Goal: Transaction & Acquisition: Purchase product/service

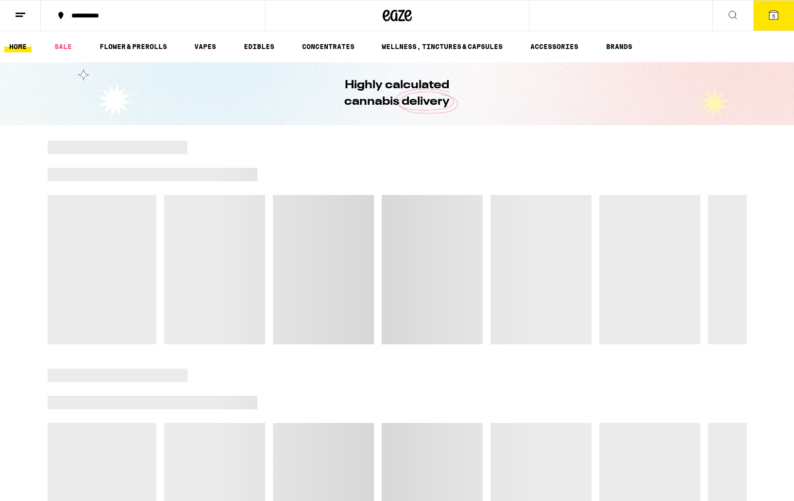
click at [10, 13] on button at bounding box center [20, 15] width 41 height 31
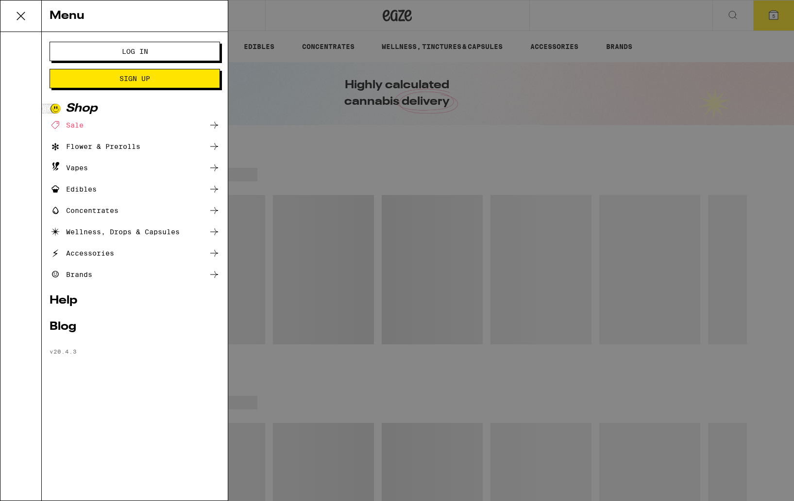
click at [299, 13] on div "Menu Log In Sign Up Shop Sale Flower & Prerolls Vapes Edibles Concentrates Well…" at bounding box center [397, 250] width 794 height 501
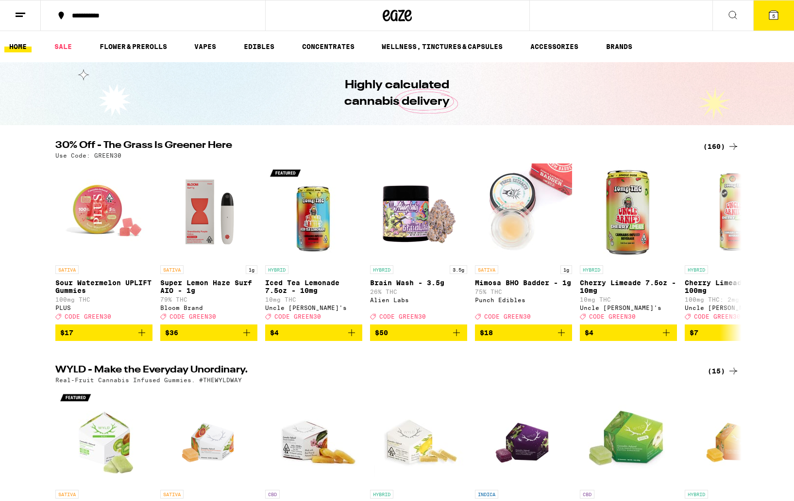
click at [251, 339] on icon "Add to bag" at bounding box center [247, 333] width 12 height 12
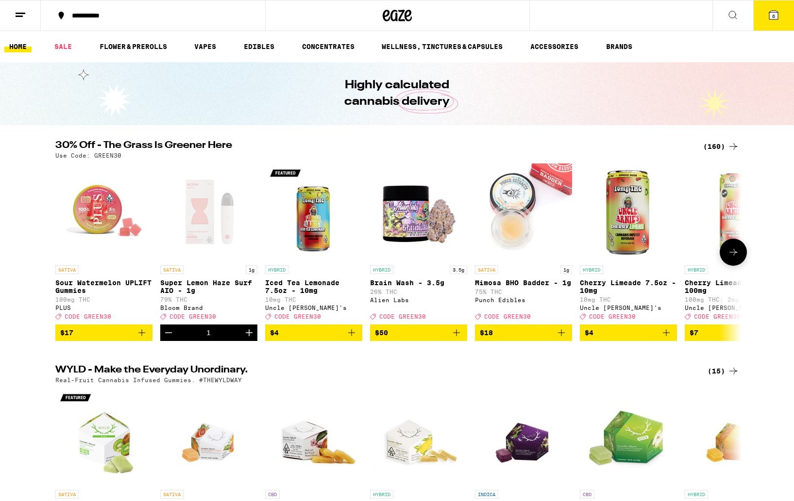
drag, startPoint x: 365, startPoint y: 341, endPoint x: 358, endPoint y: 341, distance: 6.3
click at [362, 341] on div "SATIVA Sour Watermelon UPLIFT Gummies 100mg THC PLUS Deal Created with Sketch. …" at bounding box center [397, 253] width 699 height 178
click at [356, 339] on icon "Add to bag" at bounding box center [352, 333] width 12 height 12
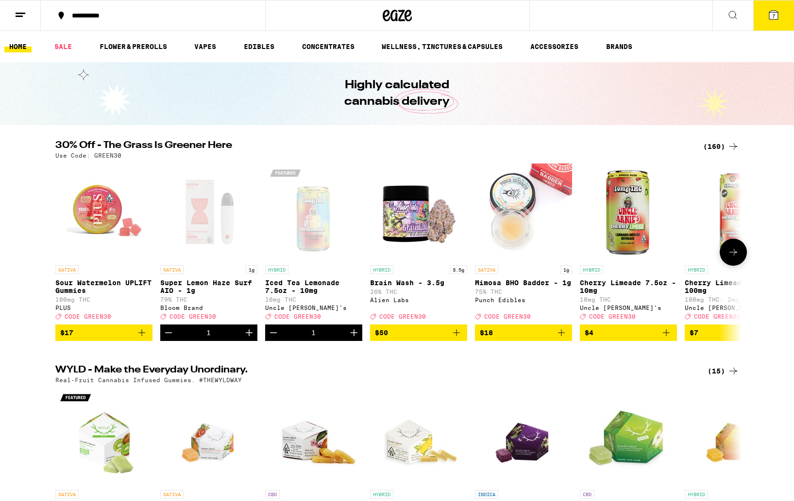
click at [459, 339] on icon "Add to bag" at bounding box center [456, 333] width 12 height 12
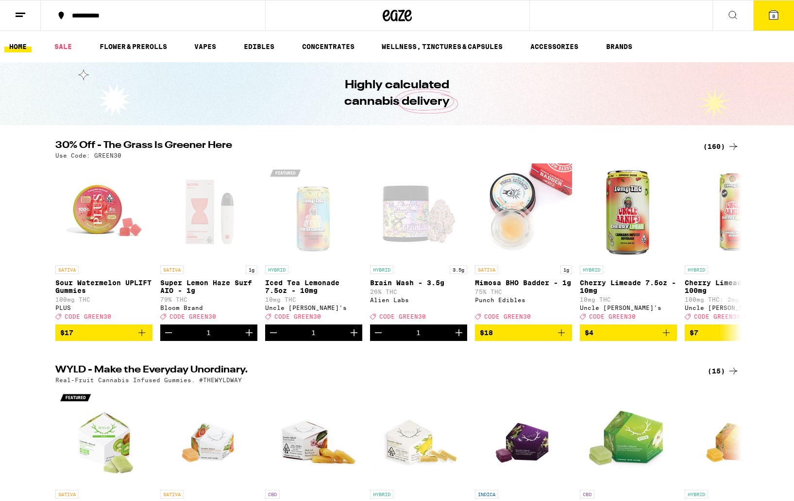
click at [771, 20] on icon at bounding box center [773, 15] width 12 height 12
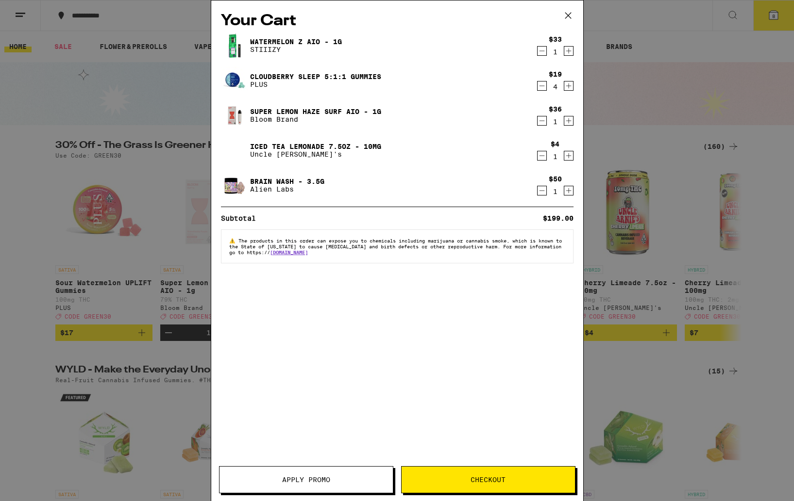
click at [456, 481] on span "Checkout" at bounding box center [487, 480] width 173 height 7
